Goal: Find specific page/section: Find specific page/section

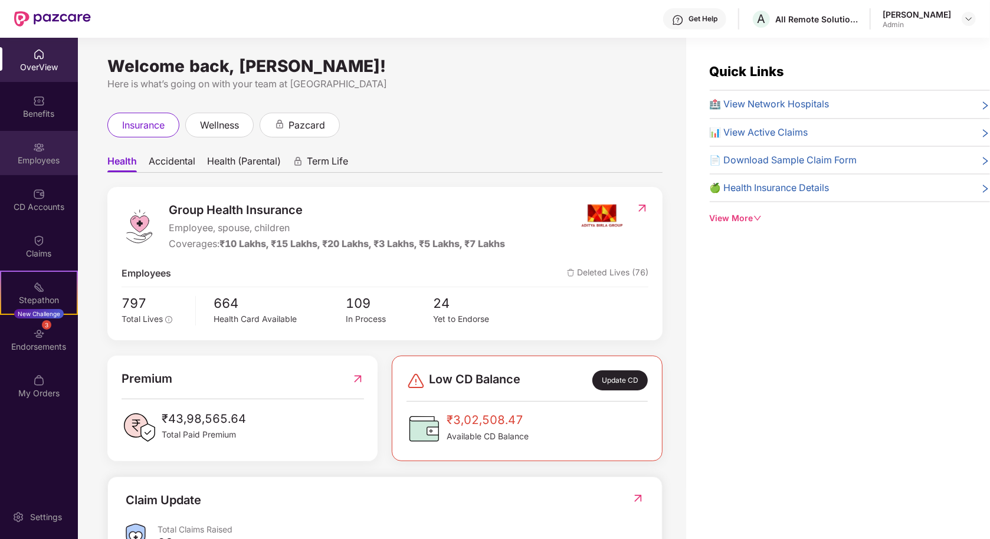
click at [38, 152] on img at bounding box center [39, 148] width 12 height 12
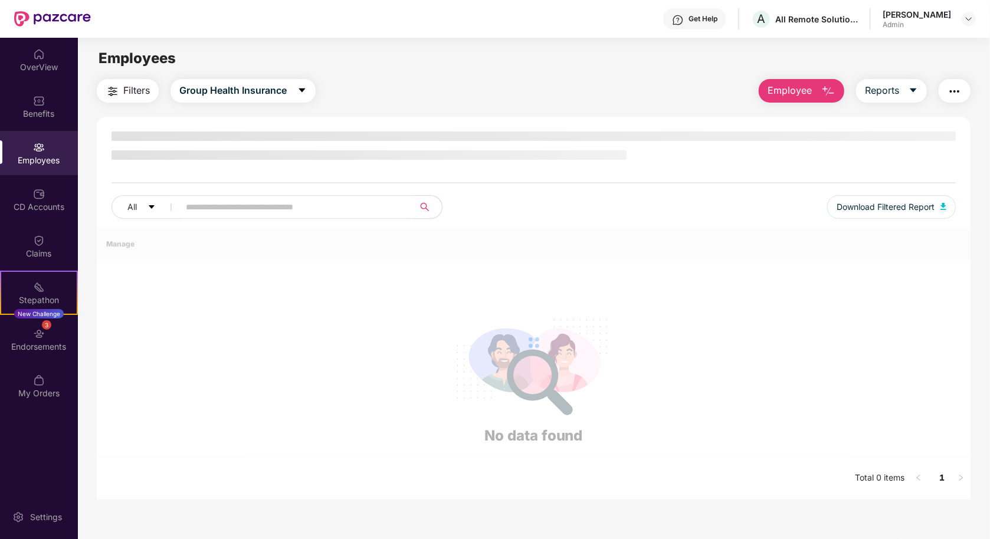
click at [243, 204] on input "text" at bounding box center [292, 207] width 212 height 18
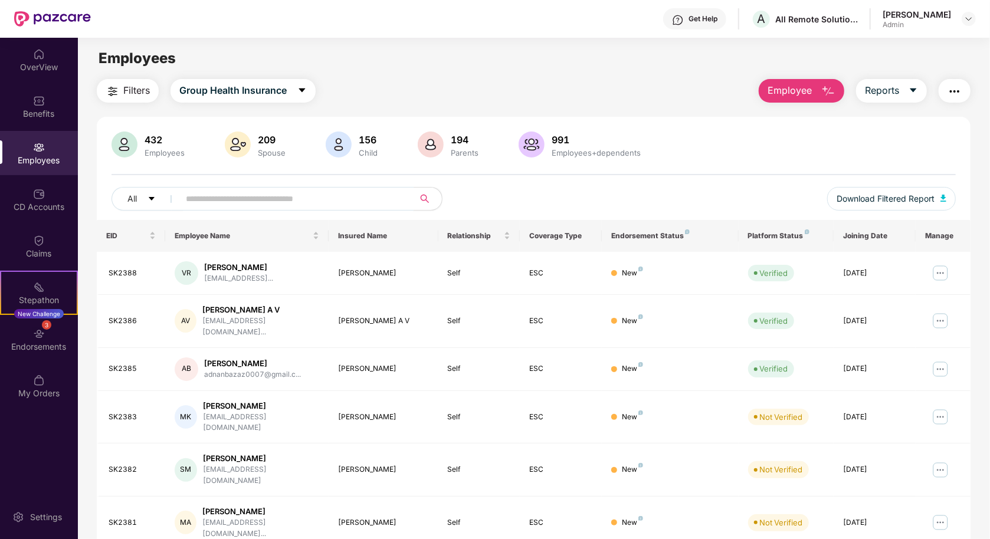
paste input "*********"
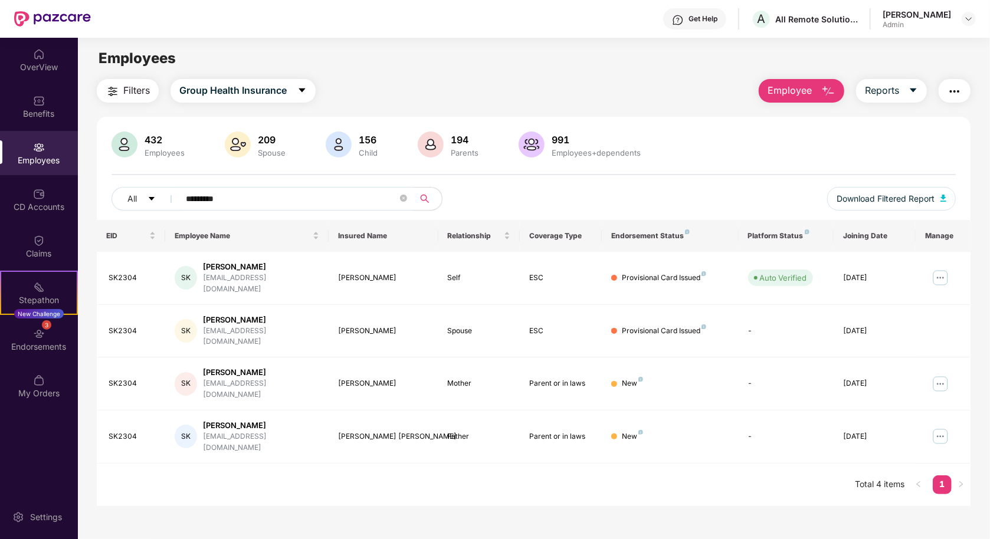
type input "*********"
